Goal: Information Seeking & Learning: Learn about a topic

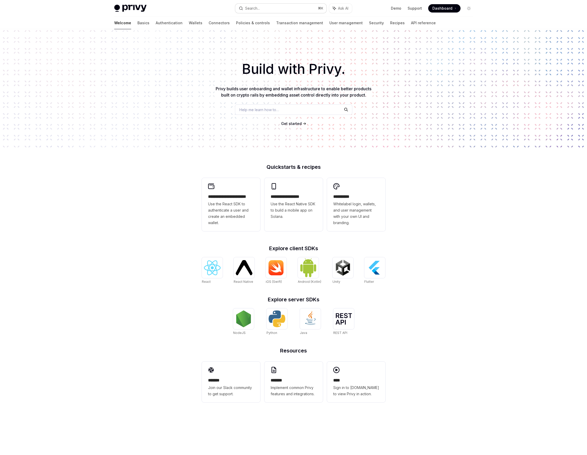
click at [273, 6] on button "Search... ⌘ K" at bounding box center [280, 8] width 91 height 9
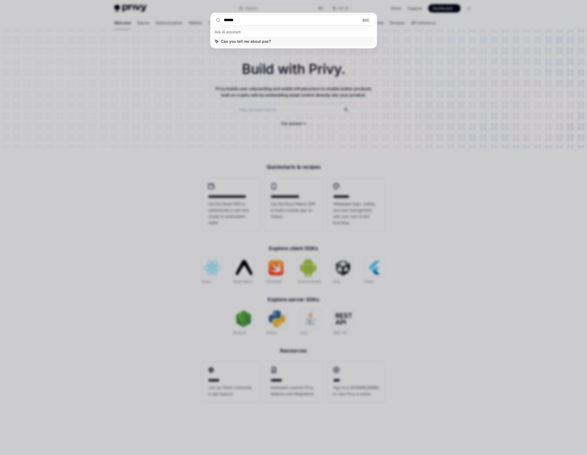
type input "*******"
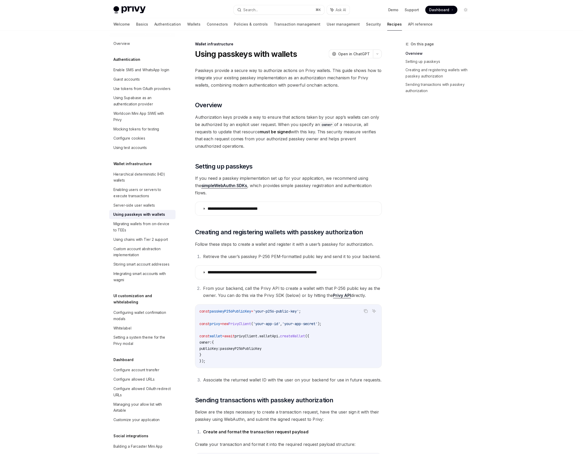
scroll to position [29, 0]
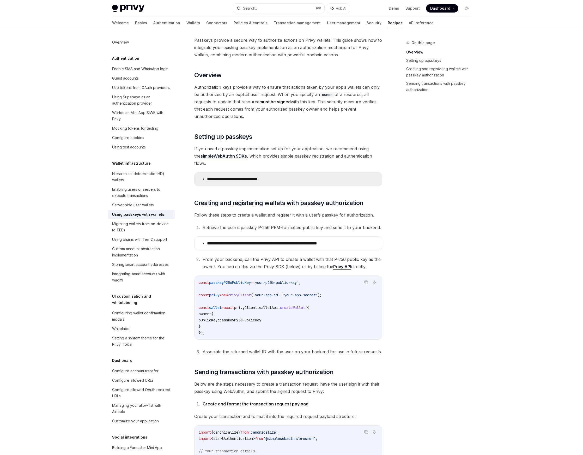
click at [223, 172] on summary "**********" at bounding box center [287, 179] width 187 height 14
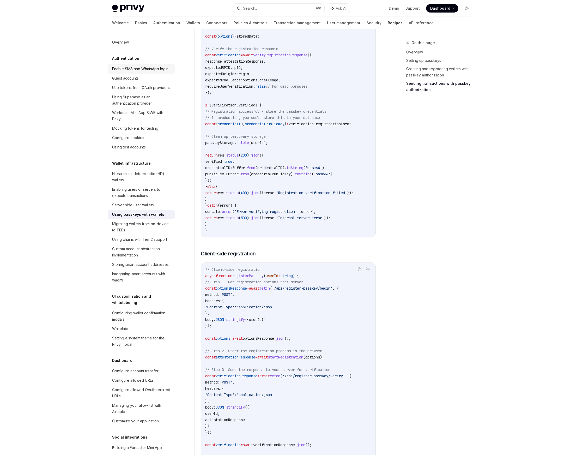
scroll to position [729, 0]
click at [145, 72] on div "Enable SMS and WhatsApp login" at bounding box center [140, 69] width 56 height 6
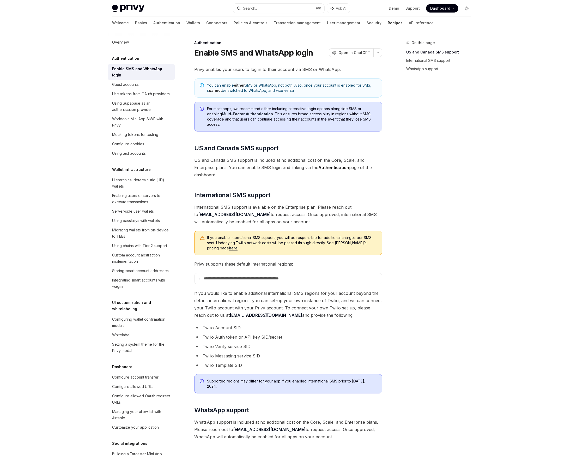
click at [253, 114] on link "Multi-Factor Authentication" at bounding box center [247, 114] width 51 height 5
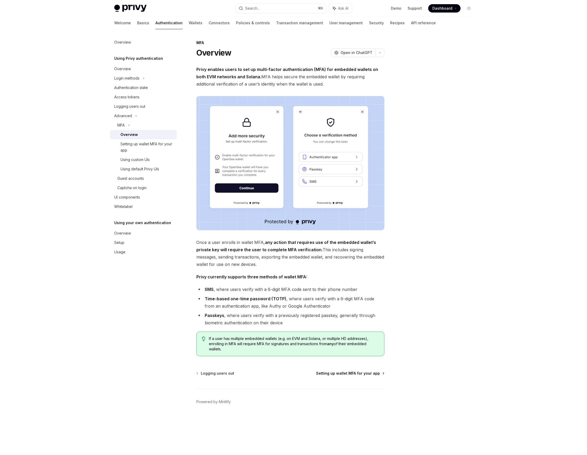
click at [361, 374] on span "Setting up wallet MFA for your app" at bounding box center [348, 372] width 64 height 5
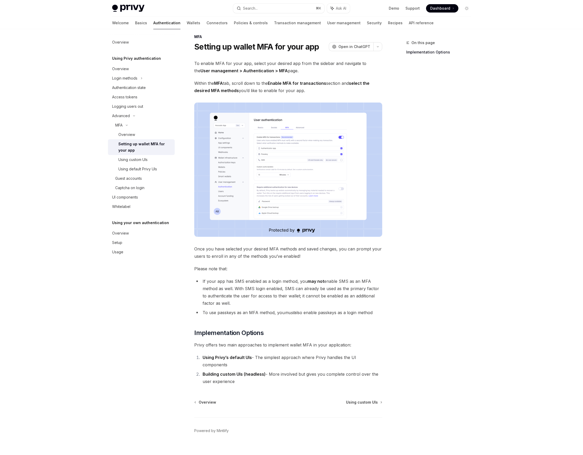
scroll to position [6, 0]
click at [368, 399] on span "Using custom UIs" at bounding box center [362, 401] width 32 height 5
type textarea "*"
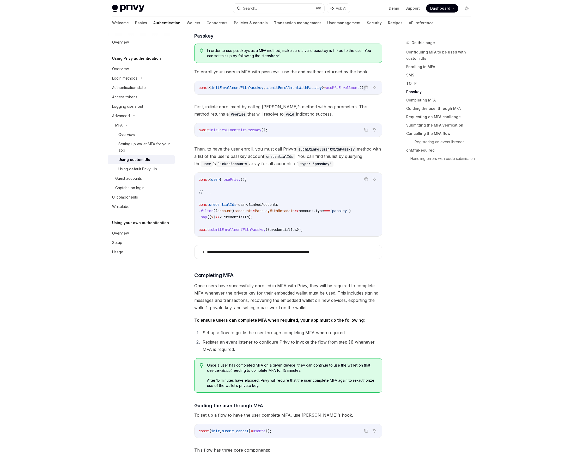
scroll to position [1093, 0]
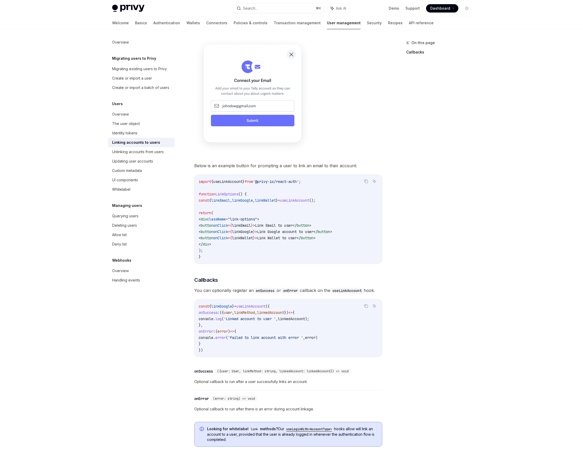
scroll to position [393, 0]
